Goal: Obtain resource: Download file/media

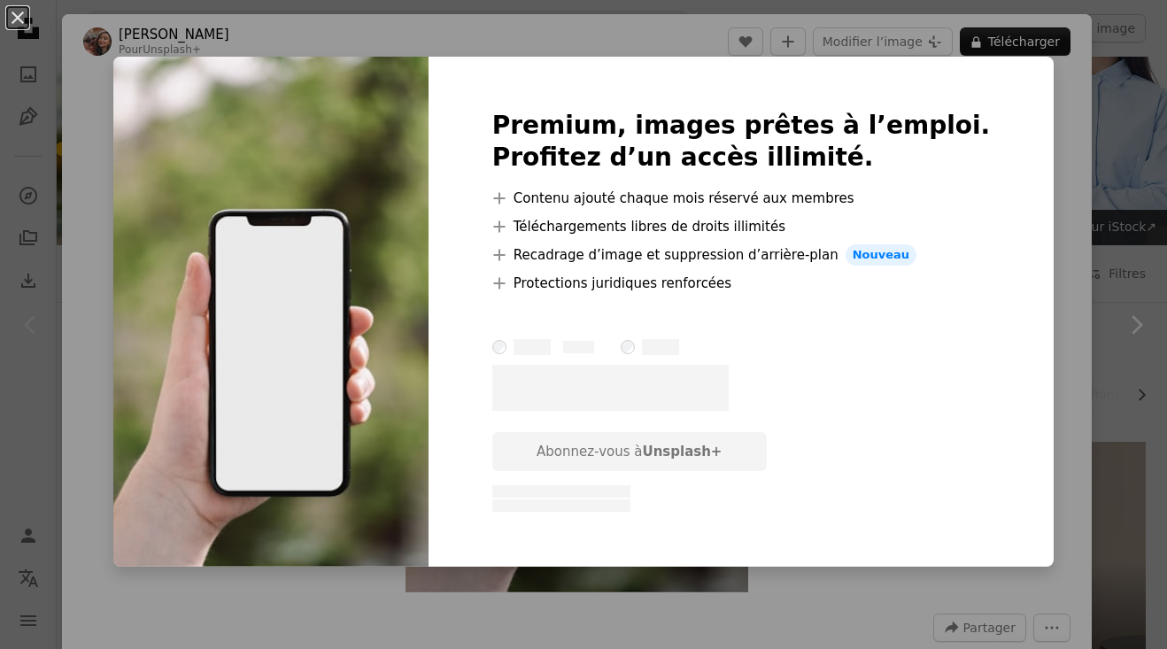
scroll to position [573, 0]
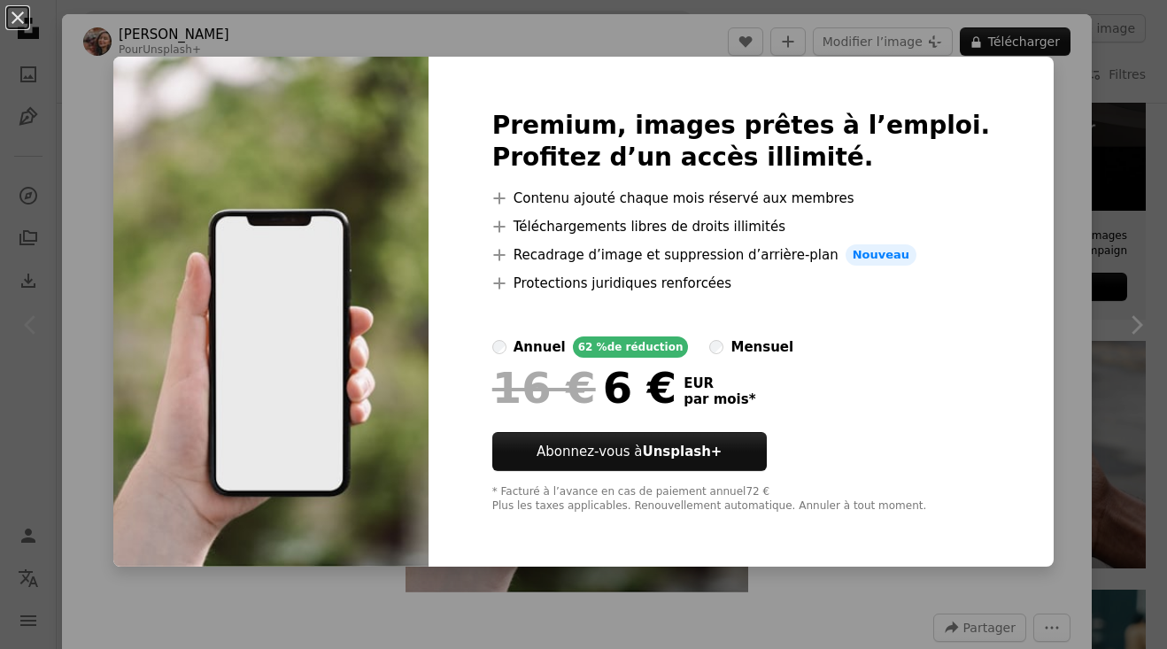
click at [1042, 238] on div "An X shape Premium, images prêtes à l’emploi. Profitez d’un accès illimité. A p…" at bounding box center [583, 324] width 1167 height 649
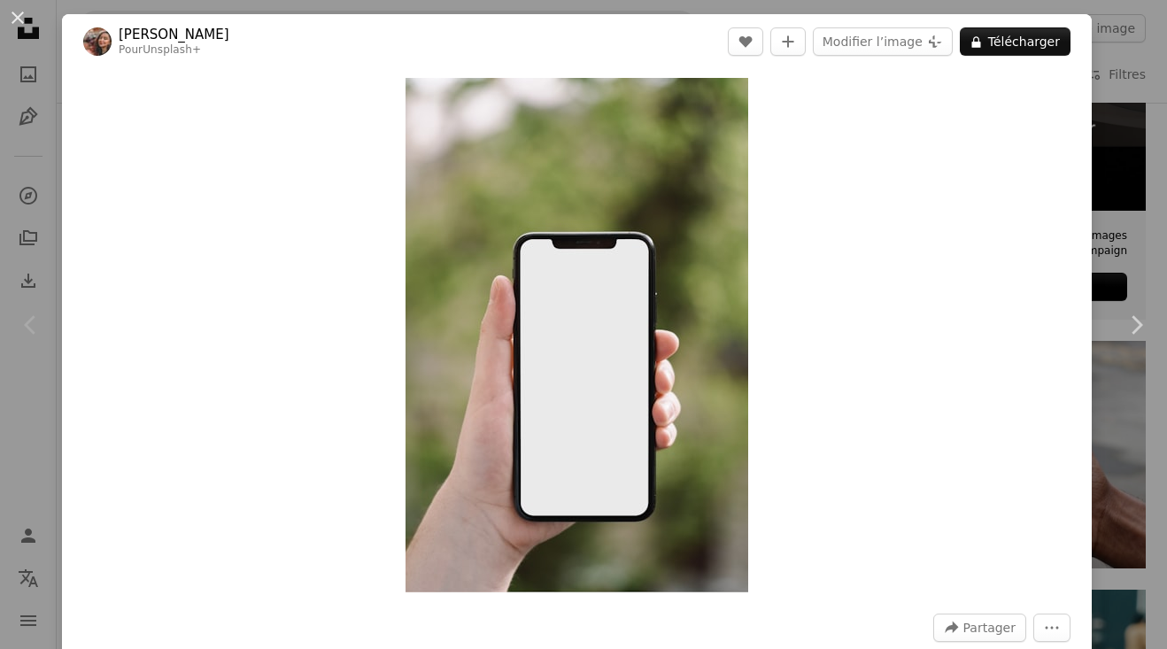
click at [26, 260] on div "Chevron left" at bounding box center [31, 325] width 62 height 170
click at [19, 23] on button "An X shape" at bounding box center [17, 17] width 21 height 21
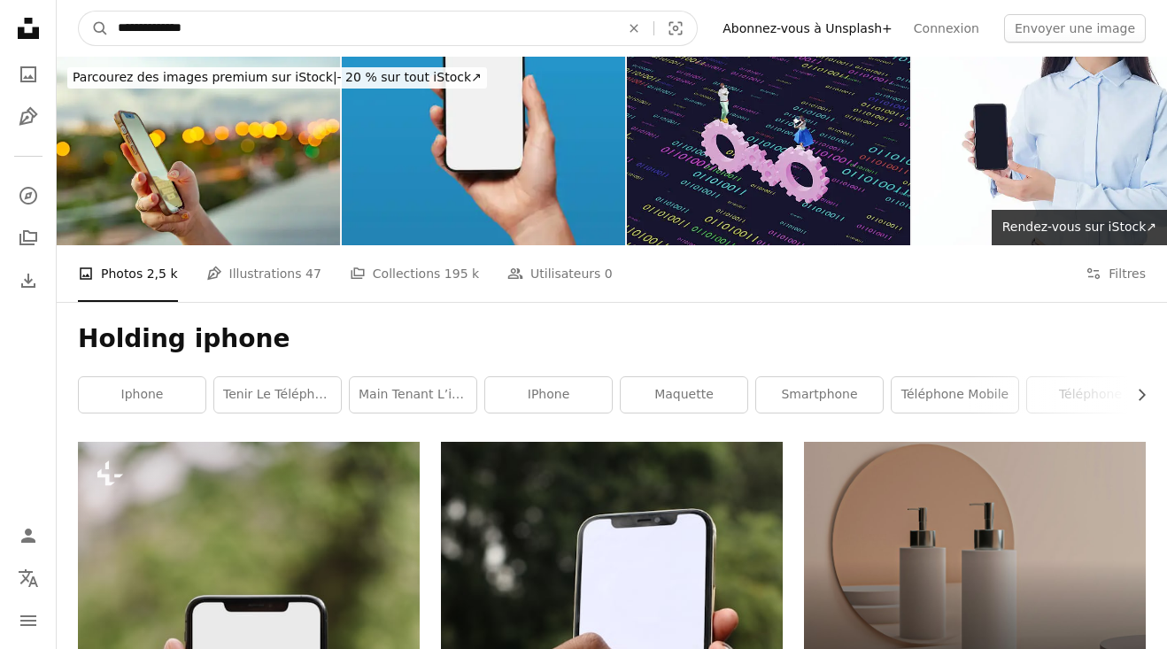
drag, startPoint x: 228, startPoint y: 27, endPoint x: -36, endPoint y: 14, distance: 264.2
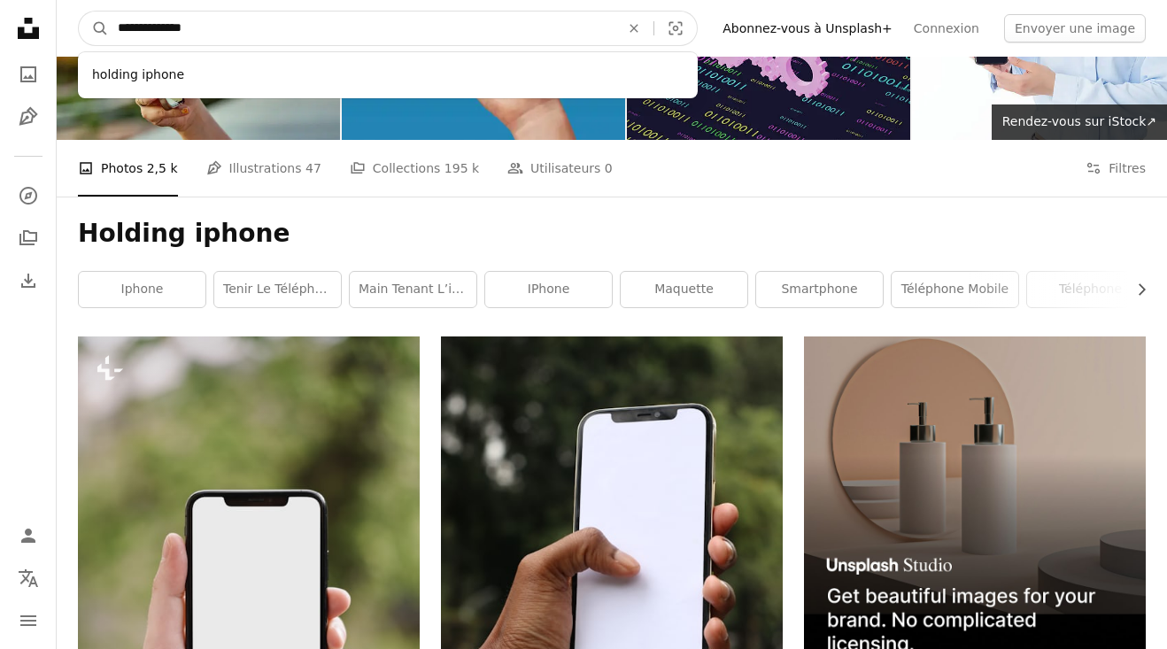
scroll to position [119, 0]
